Goal: Information Seeking & Learning: Learn about a topic

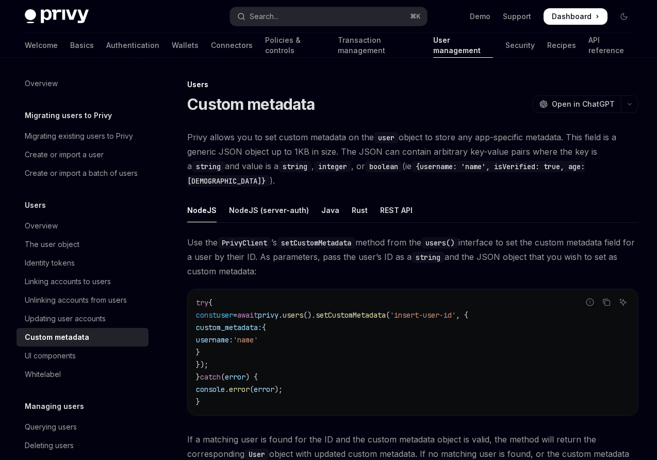
scroll to position [112, 0]
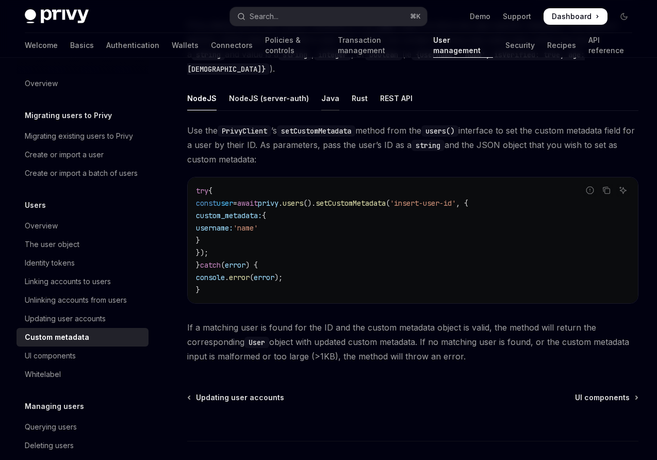
click at [322, 87] on div "Java" at bounding box center [330, 98] width 18 height 24
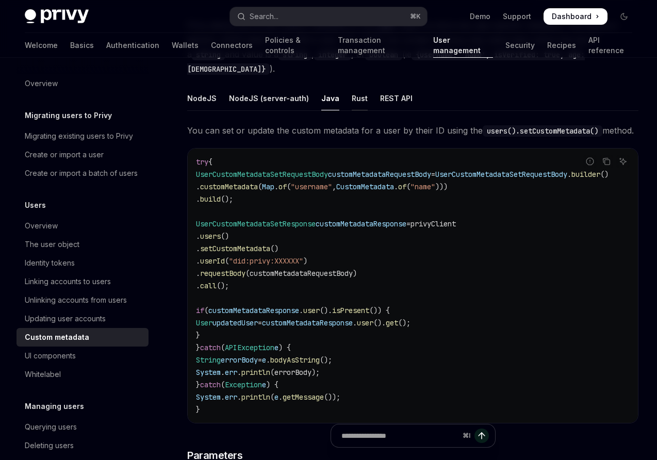
click at [355, 86] on div "Rust" at bounding box center [360, 98] width 16 height 24
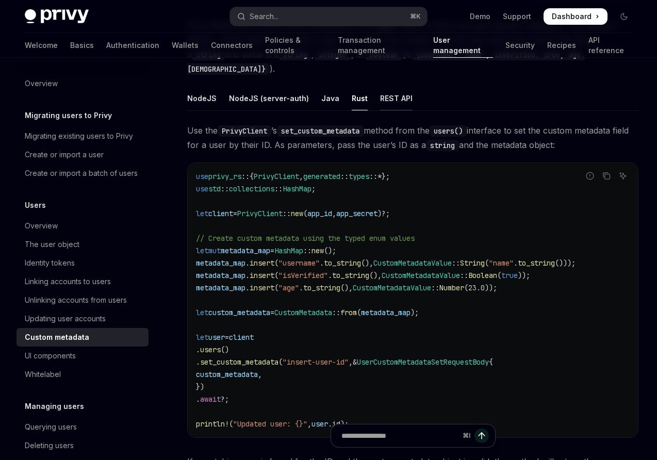
click at [394, 86] on div "REST API" at bounding box center [396, 98] width 32 height 24
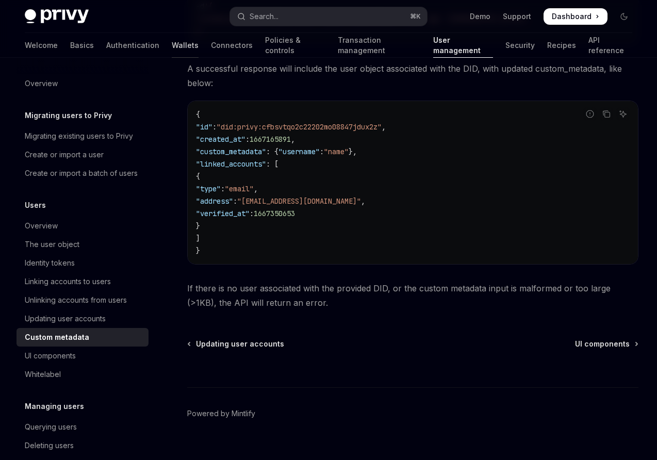
scroll to position [401, 0]
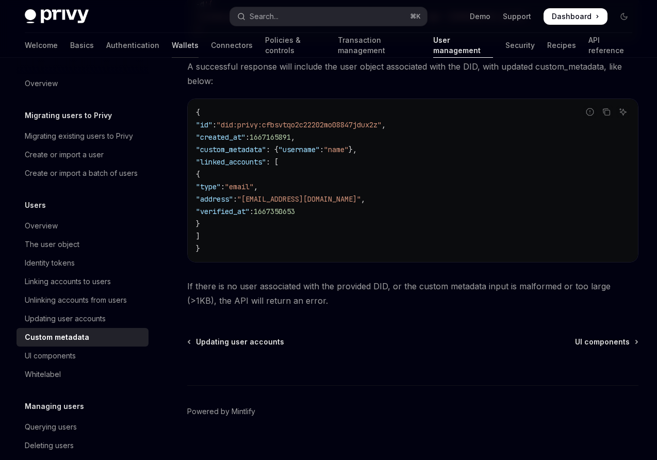
click at [172, 47] on link "Wallets" at bounding box center [185, 45] width 27 height 25
type textarea "*"
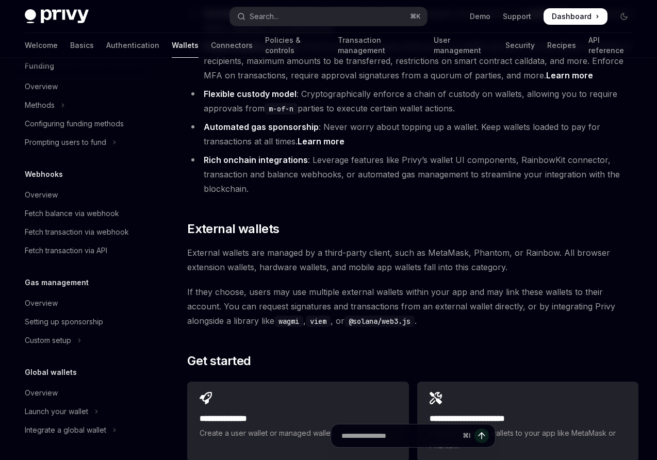
scroll to position [1325, 0]
